Goal: Navigation & Orientation: Find specific page/section

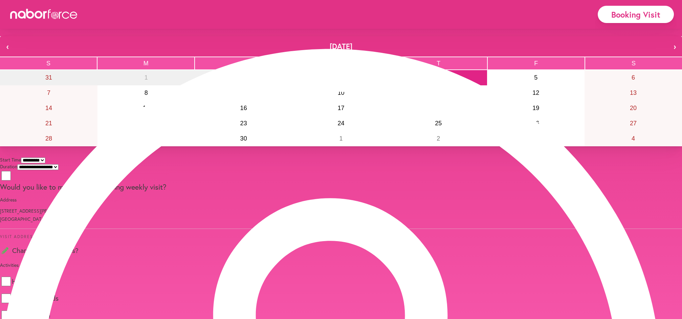
click at [31, 13] on icon at bounding box center [44, 14] width 68 height 10
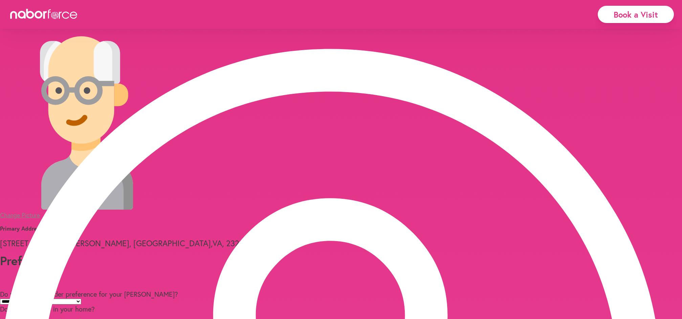
click at [46, 17] on icon at bounding box center [44, 14] width 68 height 10
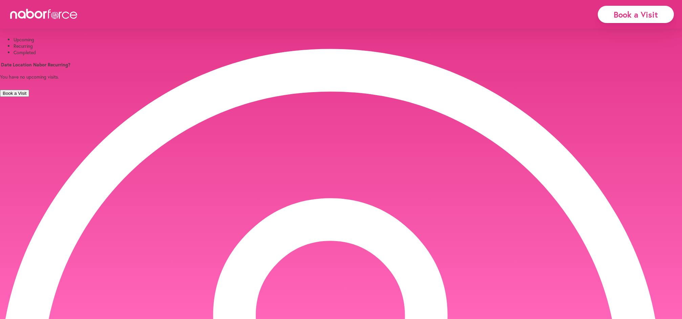
click at [161, 56] on li "Completed" at bounding box center [348, 52] width 668 height 6
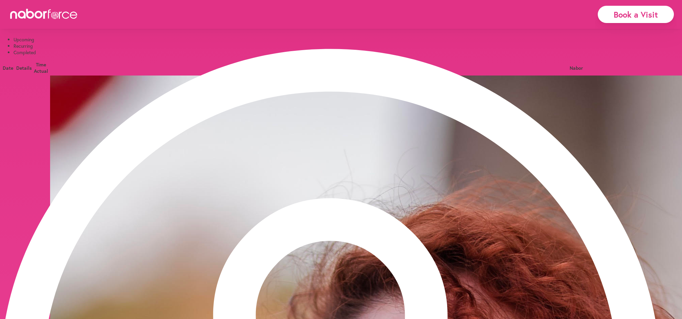
click at [45, 13] on icon at bounding box center [45, 15] width 4 height 8
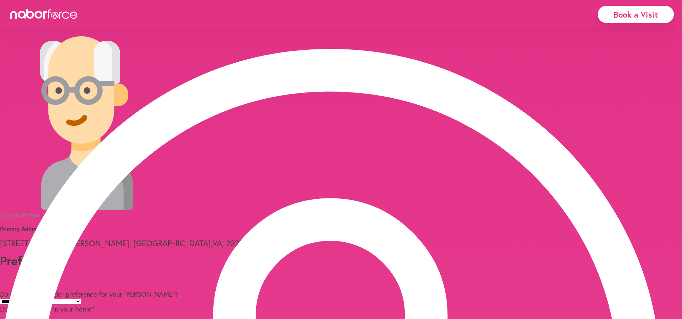
click at [31, 12] on icon at bounding box center [30, 14] width 8 height 10
